Goal: Task Accomplishment & Management: Manage account settings

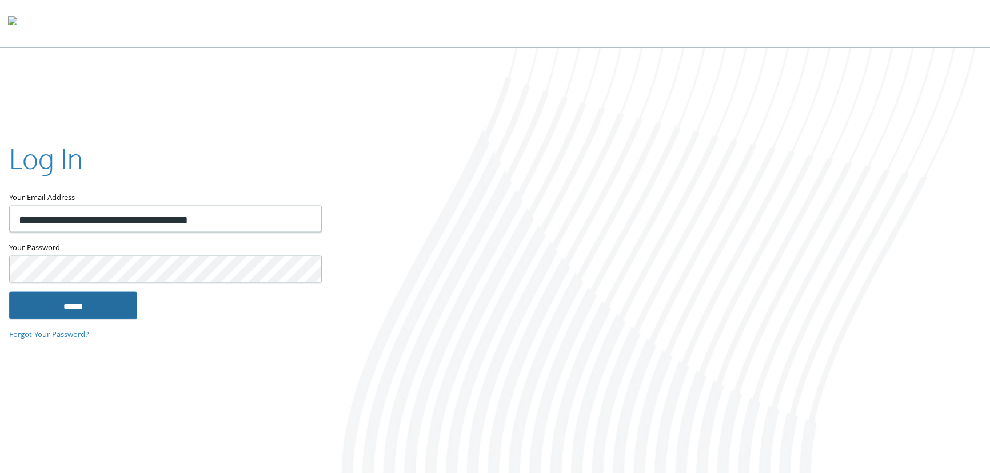
click at [76, 315] on input "******" at bounding box center [73, 305] width 128 height 27
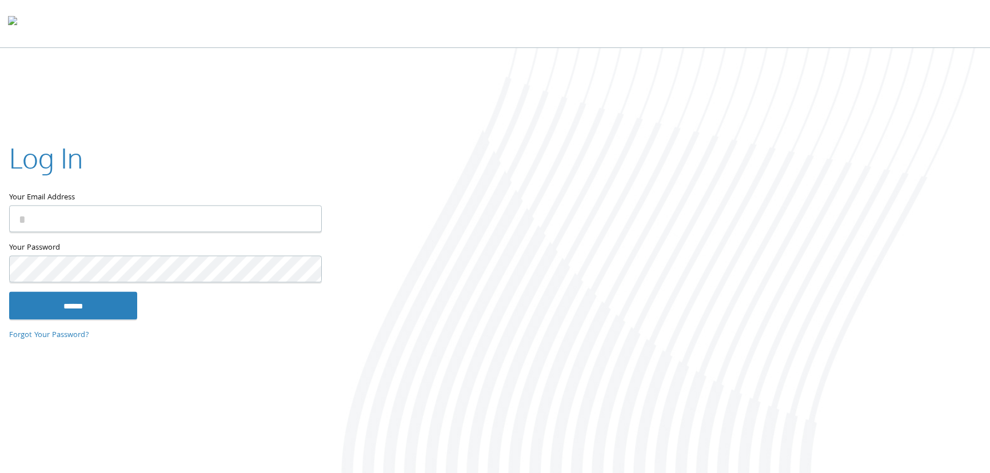
type input "**********"
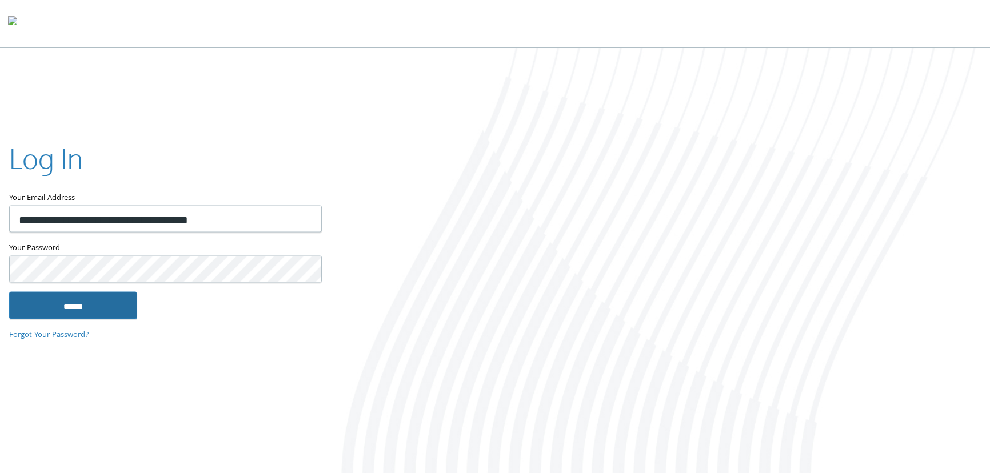
click at [72, 307] on input "******" at bounding box center [73, 305] width 128 height 27
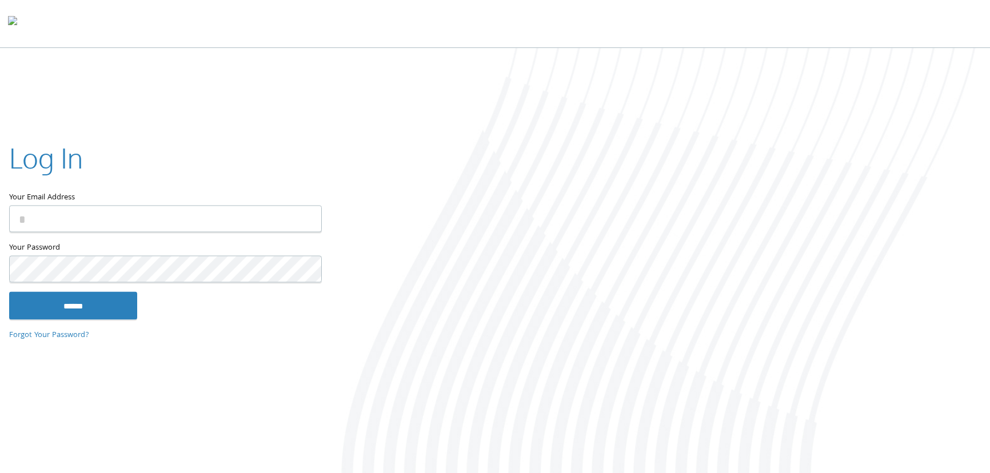
type input "**********"
